Goal: Use online tool/utility: Utilize a website feature to perform a specific function

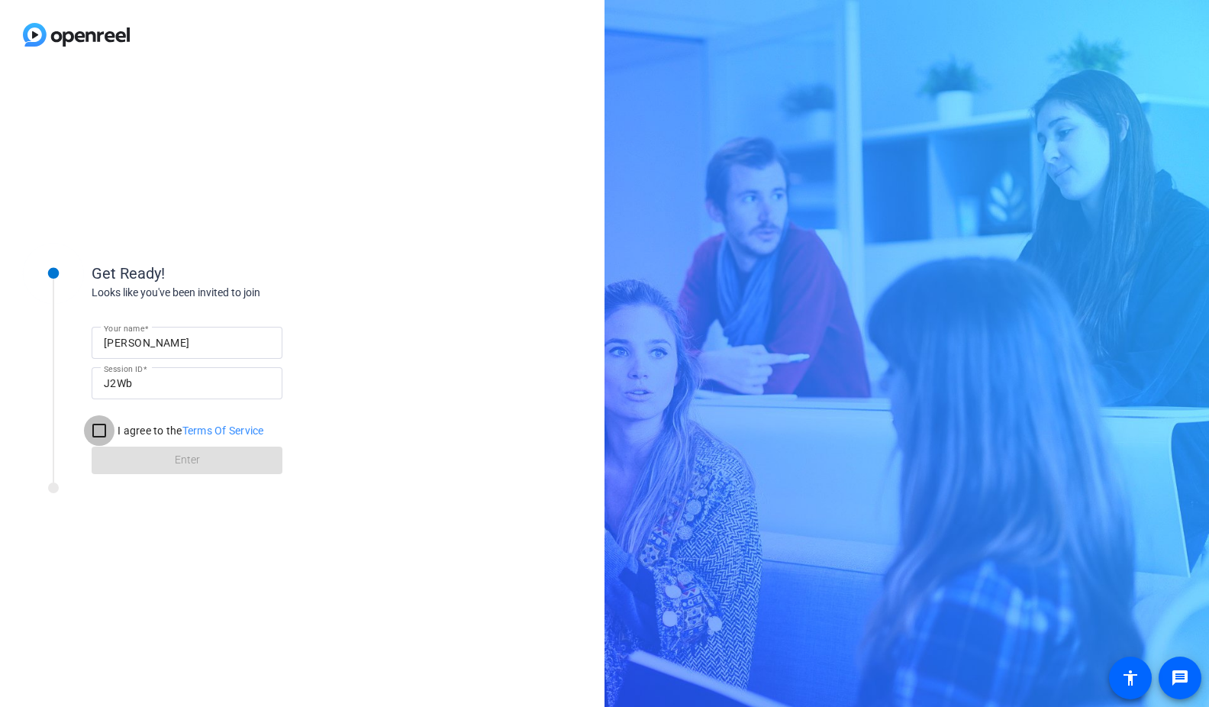
click at [97, 430] on input "I agree to the Terms Of Service" at bounding box center [99, 430] width 31 height 31
checkbox input "true"
click at [164, 460] on span at bounding box center [187, 460] width 191 height 37
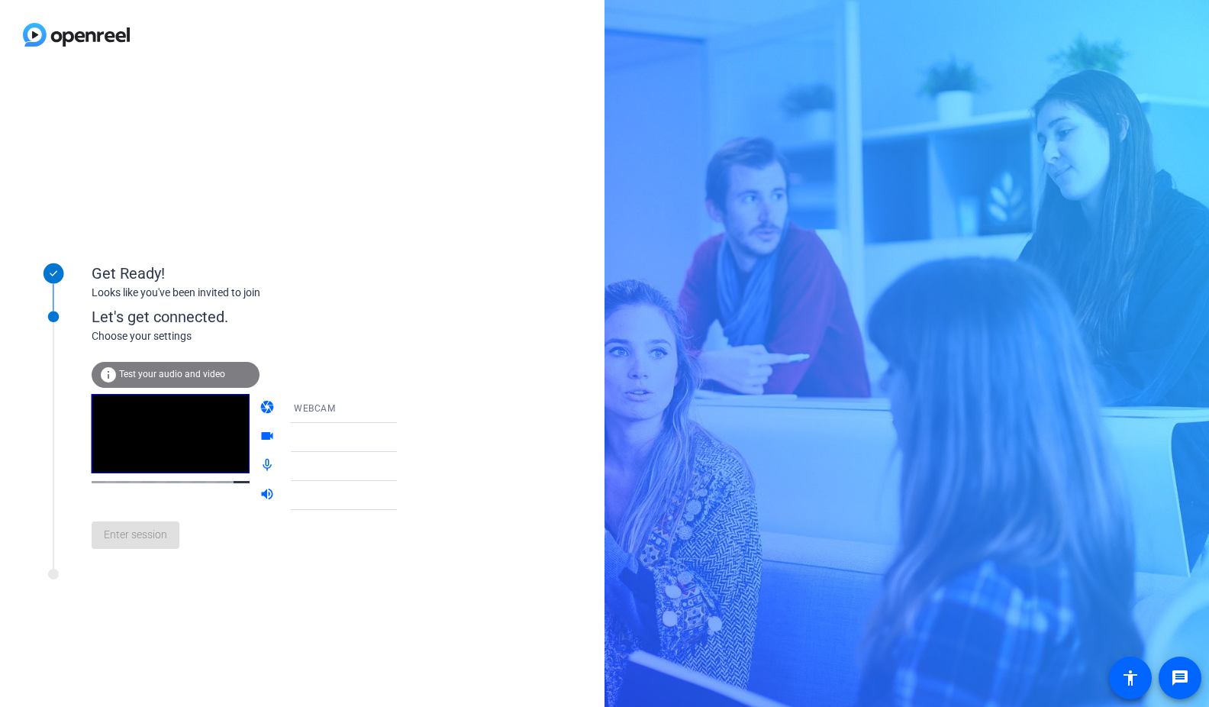
click at [166, 375] on span "Test your audio and video" at bounding box center [172, 374] width 106 height 11
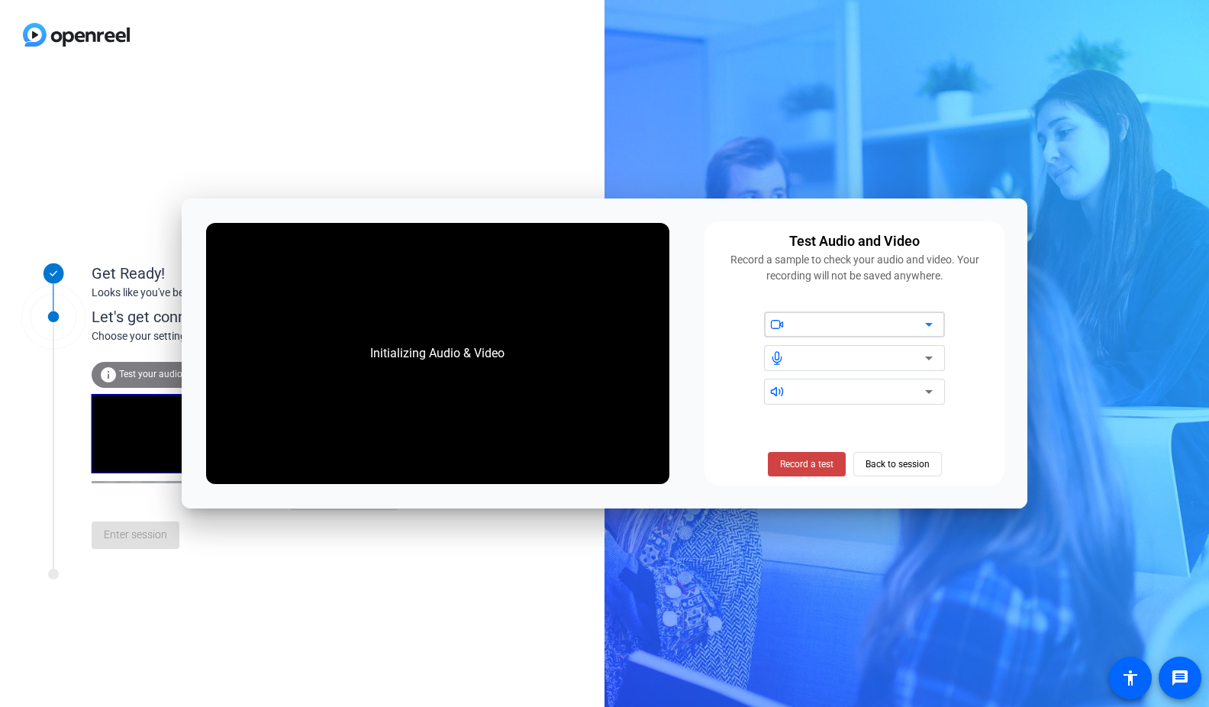
click at [925, 324] on icon at bounding box center [929, 324] width 18 height 18
click at [895, 325] on div at bounding box center [860, 324] width 130 height 18
click at [795, 323] on span at bounding box center [795, 324] width 1 height 12
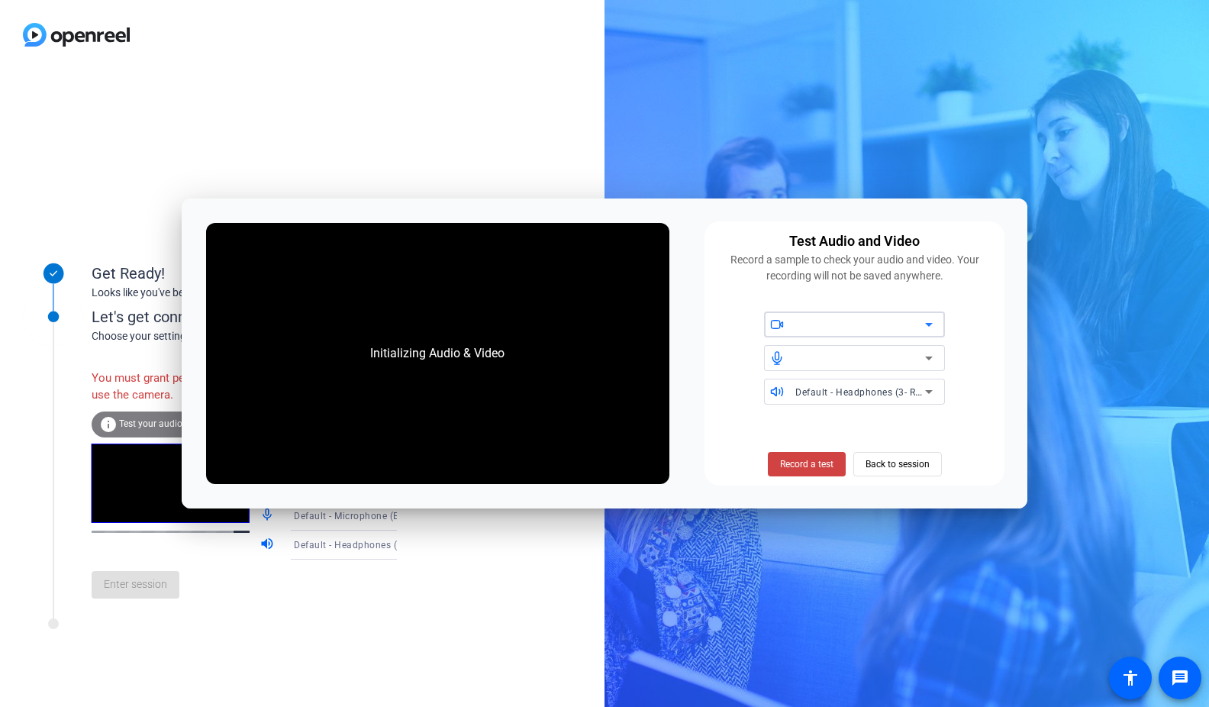
click at [933, 321] on icon at bounding box center [929, 324] width 18 height 18
click at [790, 321] on span at bounding box center [778, 323] width 28 height 11
click at [790, 328] on span at bounding box center [778, 323] width 28 height 11
click at [836, 355] on div at bounding box center [860, 358] width 130 height 18
click at [913, 468] on span "Back to session" at bounding box center [897, 463] width 64 height 29
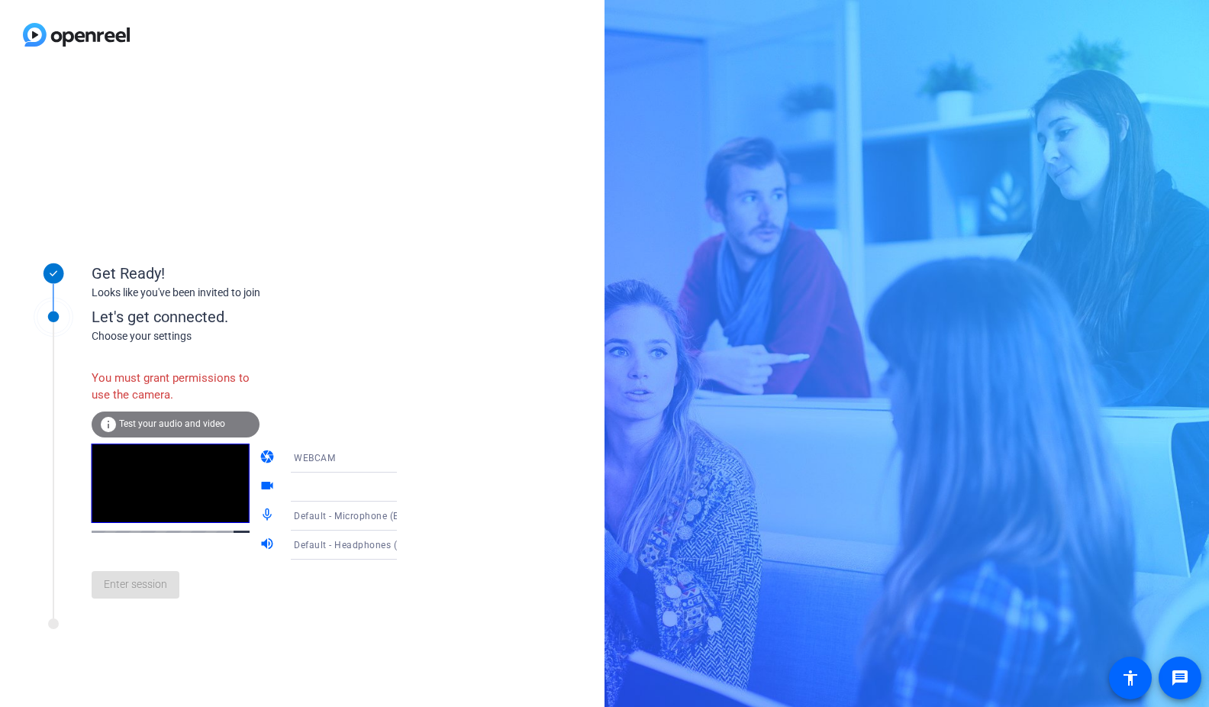
click at [166, 423] on span "Test your audio and video" at bounding box center [172, 423] width 106 height 11
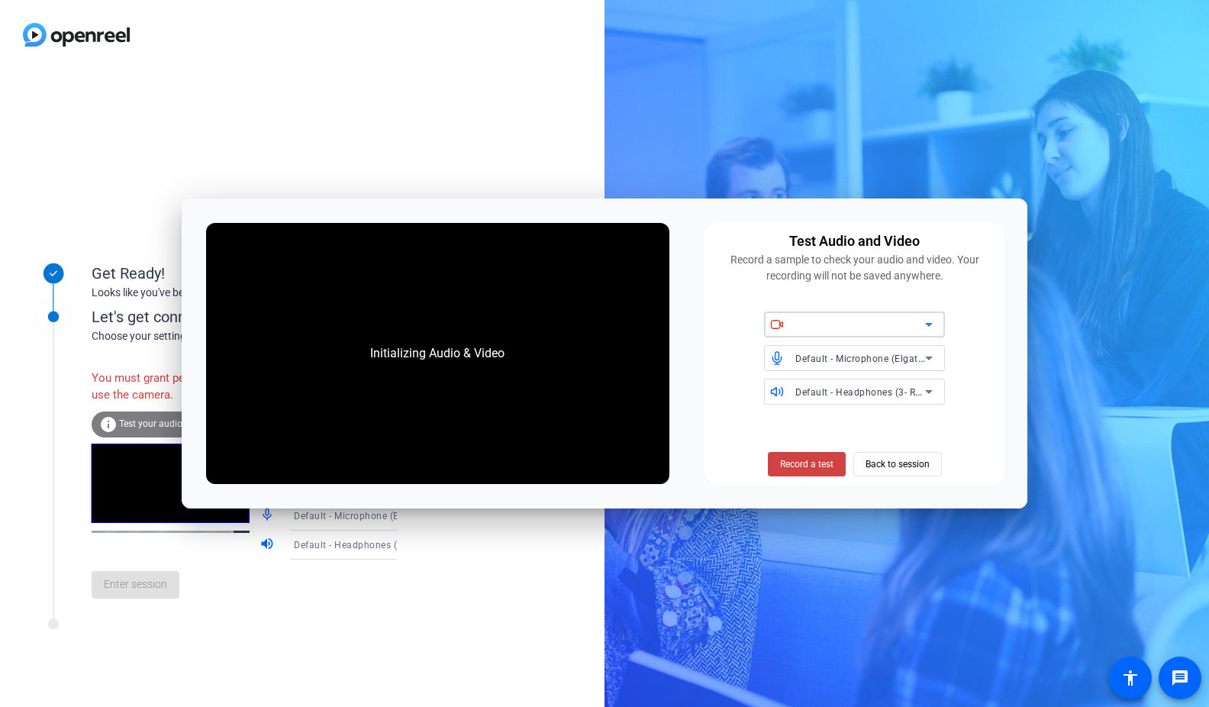
click at [930, 326] on icon at bounding box center [929, 325] width 8 height 4
click at [928, 326] on icon at bounding box center [929, 325] width 8 height 4
click at [913, 463] on span "Back to session" at bounding box center [897, 463] width 64 height 29
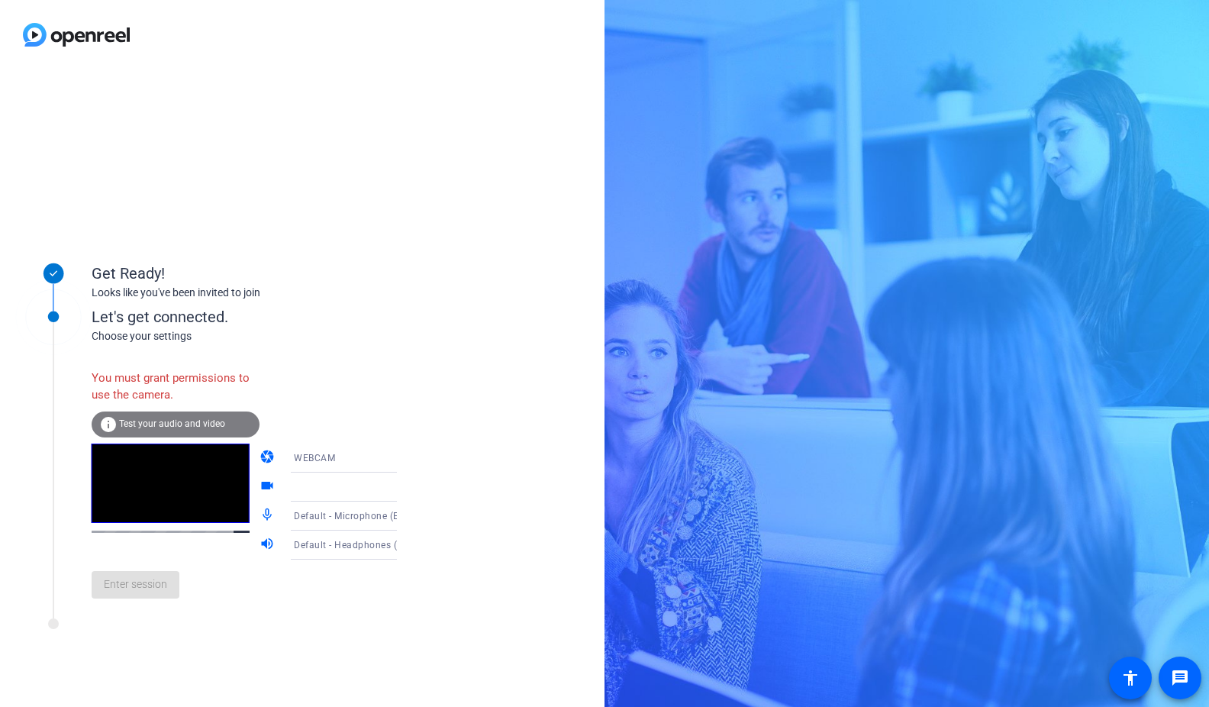
click at [340, 483] on div at bounding box center [351, 487] width 114 height 18
click at [403, 489] on icon at bounding box center [412, 487] width 18 height 18
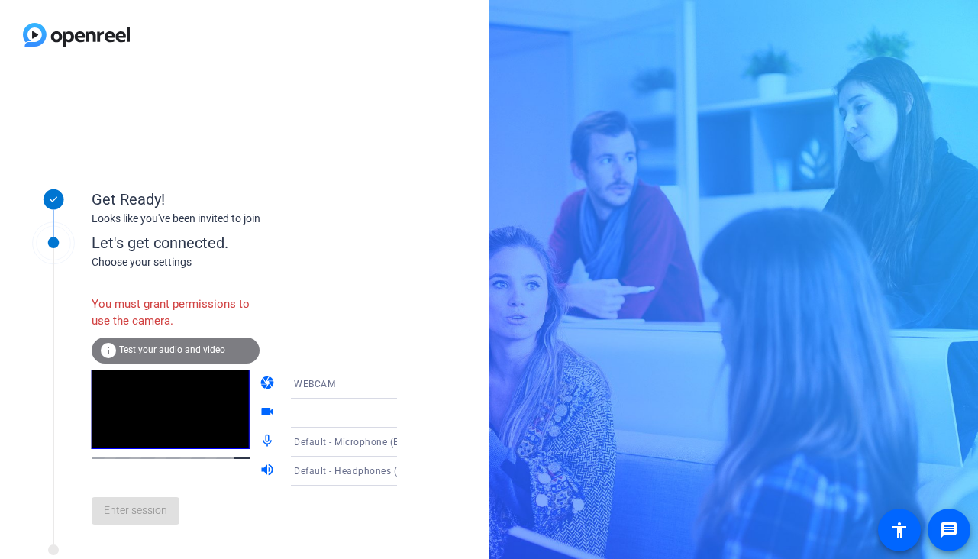
click at [369, 414] on div at bounding box center [351, 413] width 114 height 18
click at [167, 346] on span "Test your audio and video" at bounding box center [172, 349] width 106 height 11
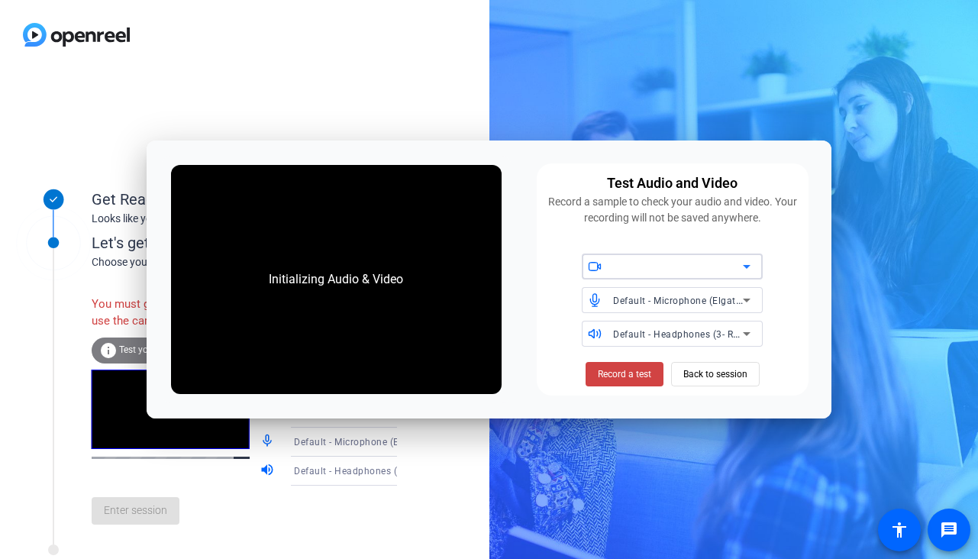
click at [743, 266] on icon at bounding box center [746, 266] width 18 height 18
click at [744, 380] on span "Back to session" at bounding box center [715, 373] width 64 height 29
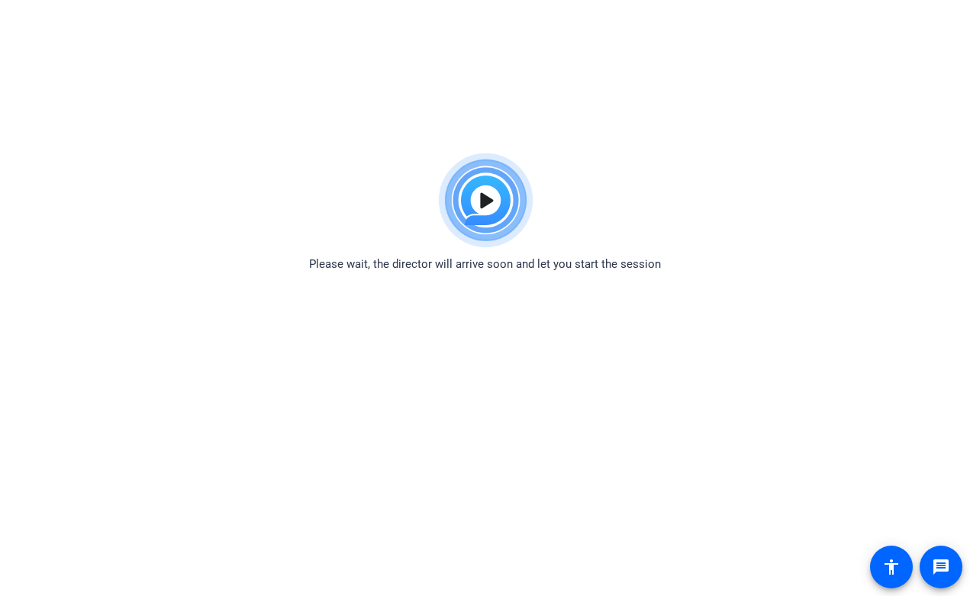
click at [486, 199] on img at bounding box center [485, 201] width 112 height 110
